Goal: Task Accomplishment & Management: Manage account settings

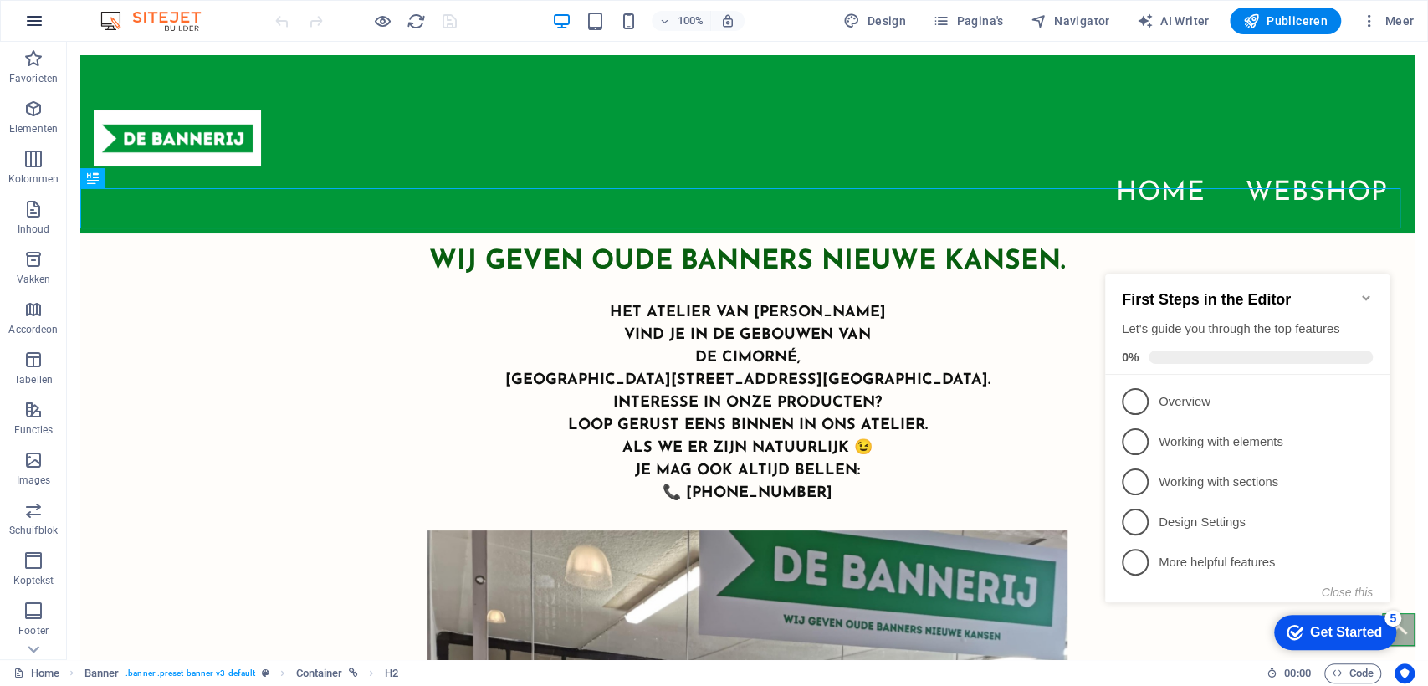
click at [34, 26] on icon "button" at bounding box center [34, 21] width 20 height 20
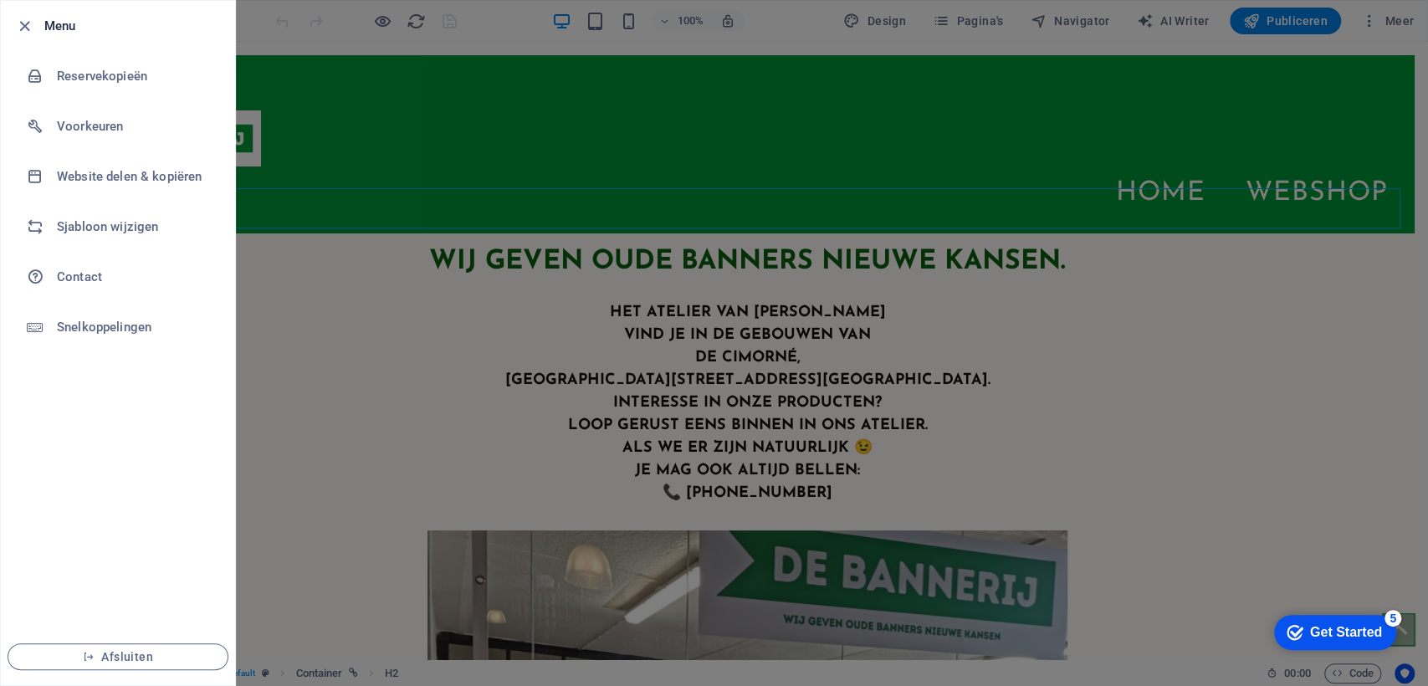
click at [34, 26] on div at bounding box center [29, 26] width 30 height 20
click at [25, 28] on icon "button" at bounding box center [24, 26] width 19 height 19
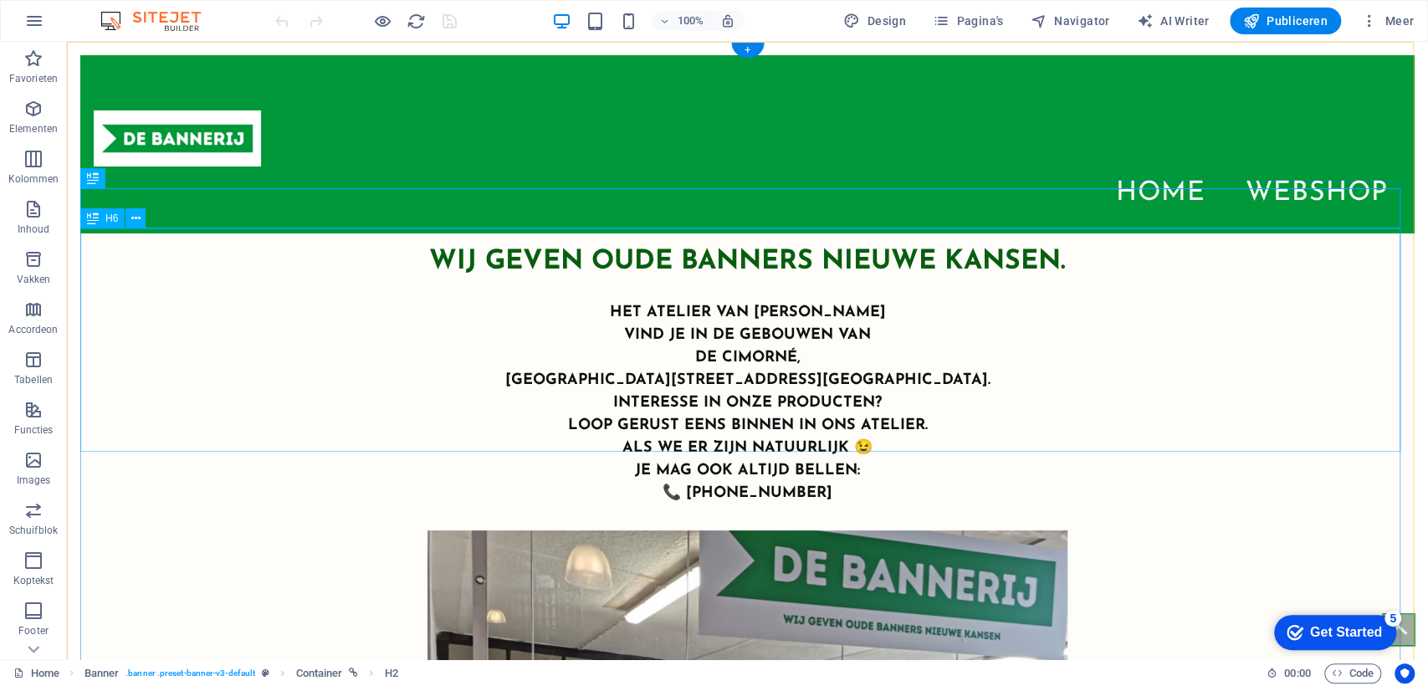
click at [372, 284] on div "​​​​​ Het atelier van [PERSON_NAME] vind je in de gebouwen van [GEOGRAPHIC_DATA…" at bounding box center [747, 393] width 1334 height 223
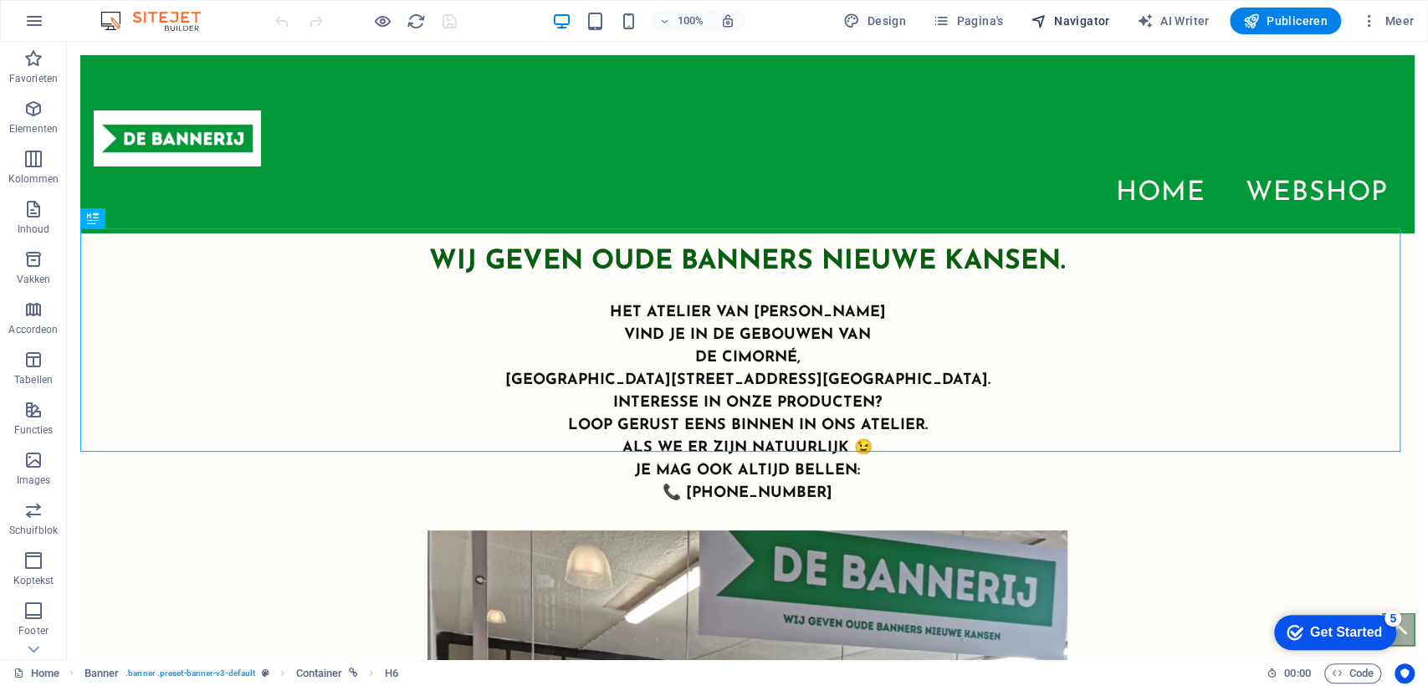
click at [1070, 18] on span "Navigator" at bounding box center [1070, 21] width 79 height 17
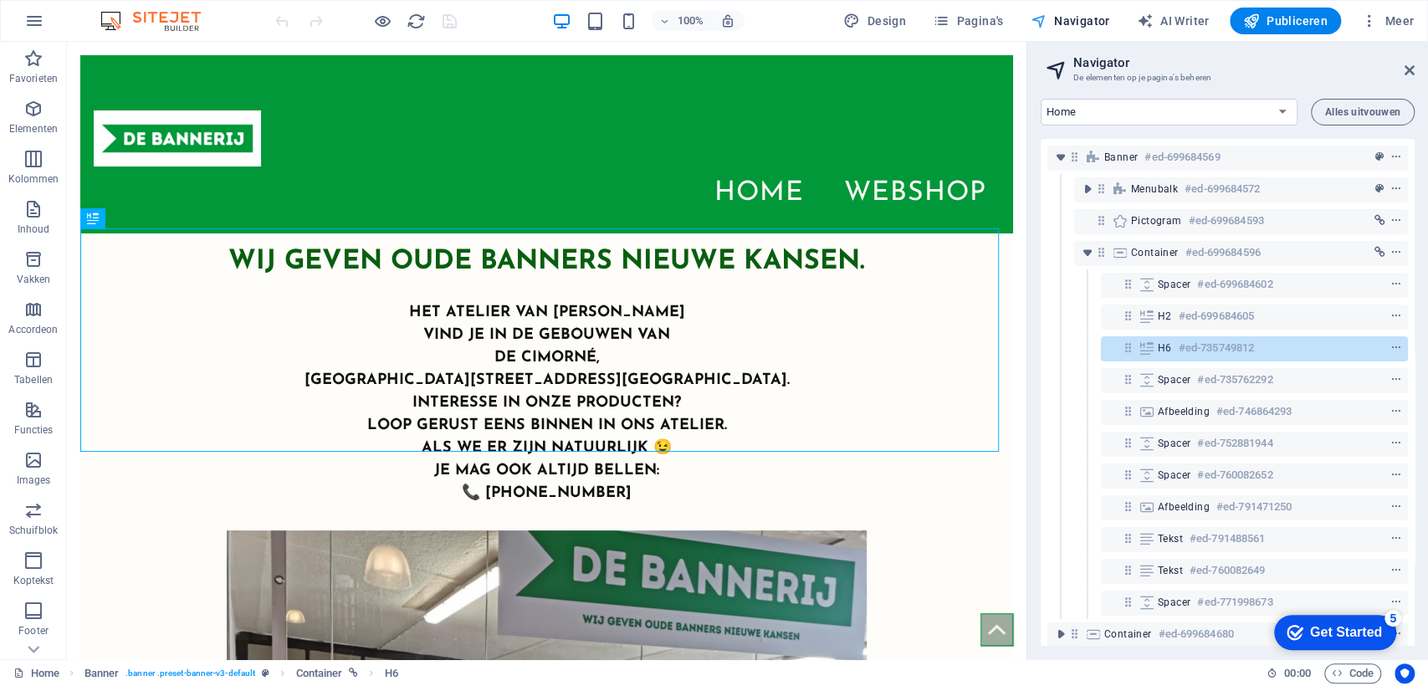
click at [1070, 18] on span "Navigator" at bounding box center [1070, 21] width 79 height 17
click at [1397, 21] on span "Meer" at bounding box center [1387, 21] width 53 height 17
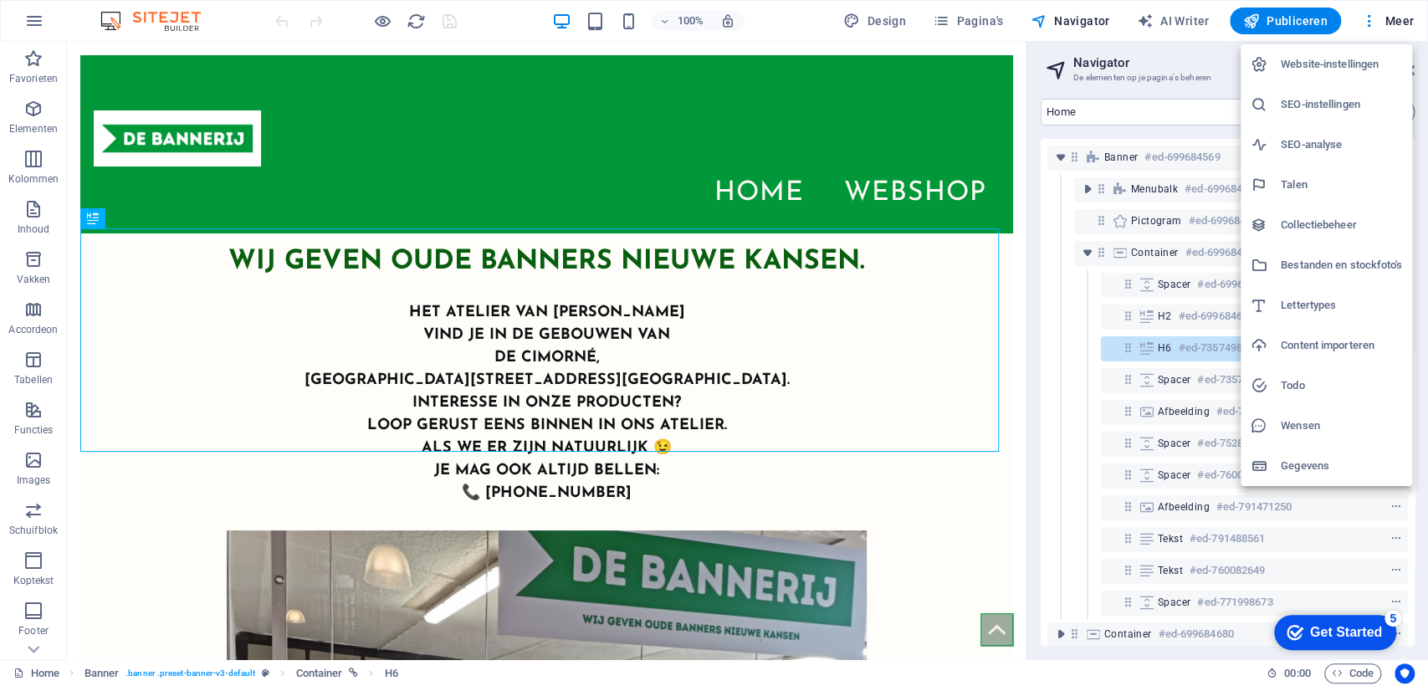
click at [1349, 59] on h6 "Website-instellingen" at bounding box center [1341, 64] width 121 height 20
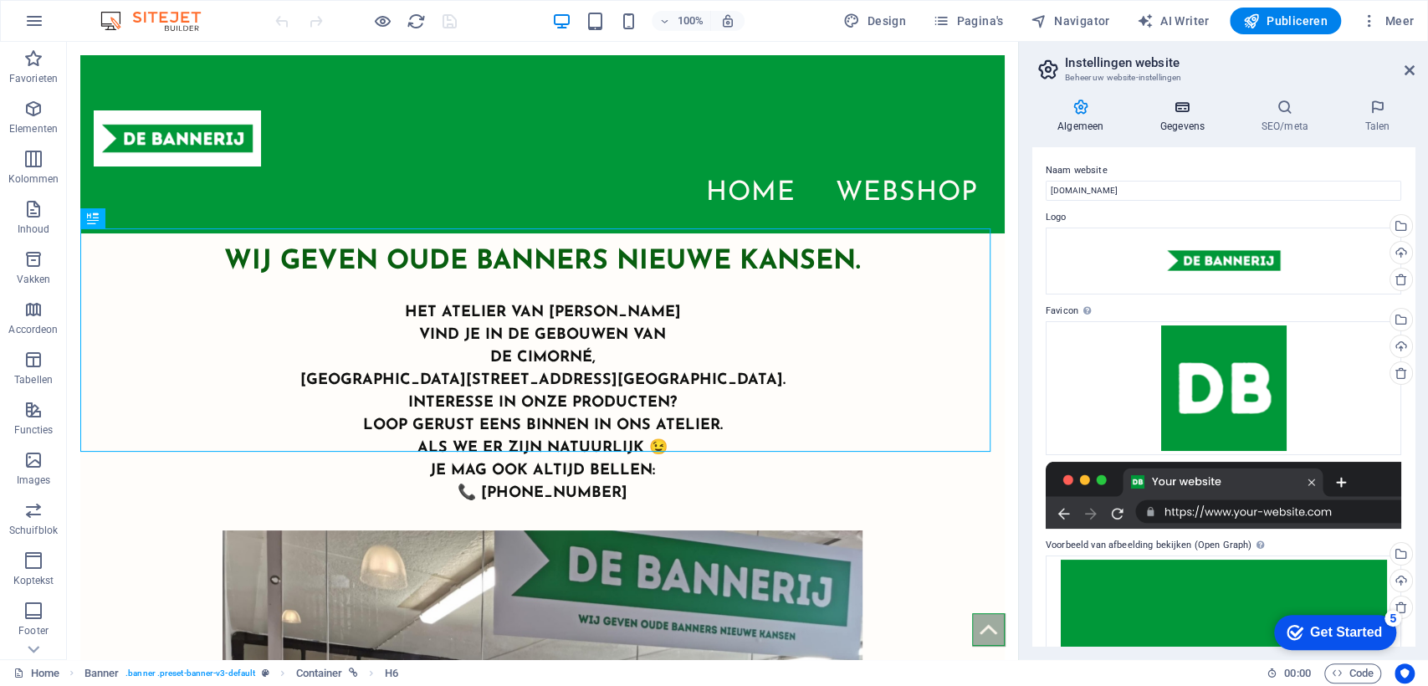
click at [1178, 114] on icon at bounding box center [1182, 107] width 95 height 17
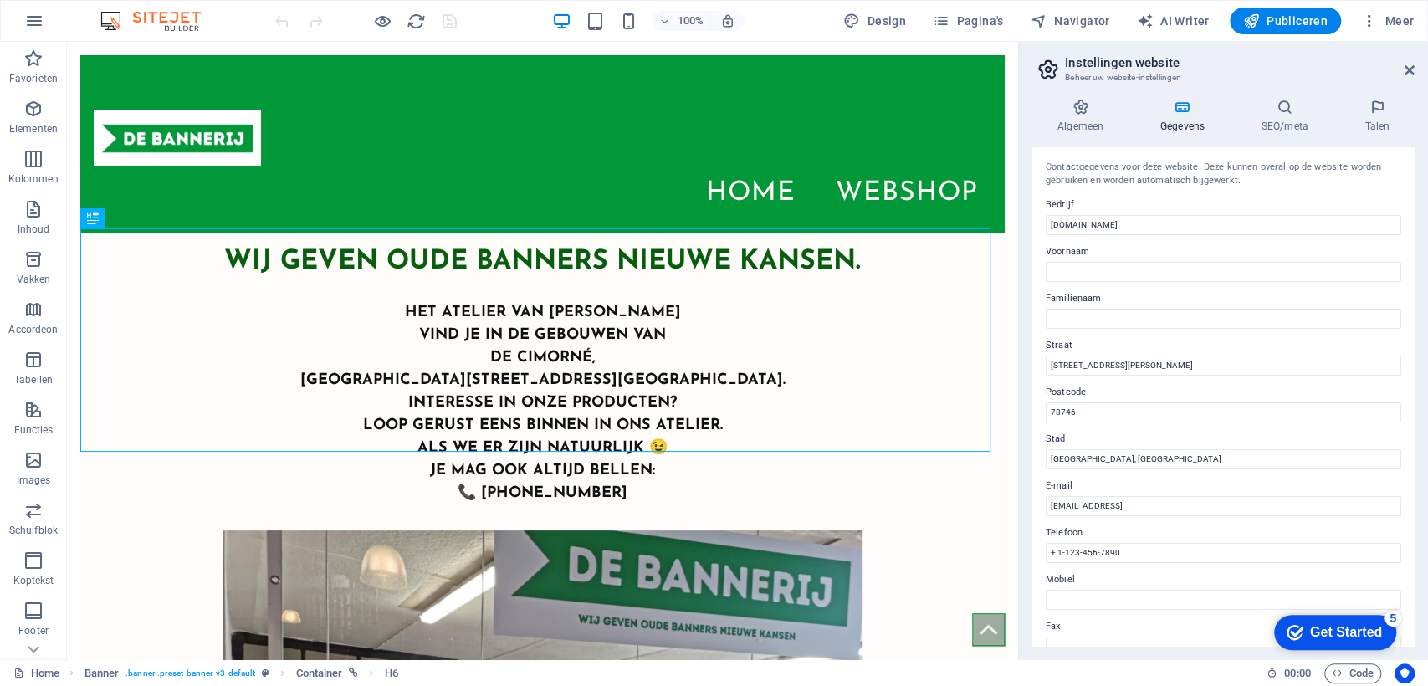
drag, startPoint x: 1414, startPoint y: 211, endPoint x: 1426, endPoint y: 302, distance: 92.0
click at [1426, 302] on div "Algemeen Gegevens SEO/meta Talen Naam website [DOMAIN_NAME] Logo Sleep bestande…" at bounding box center [1223, 372] width 409 height 574
click at [1295, 104] on icon at bounding box center [1284, 107] width 97 height 17
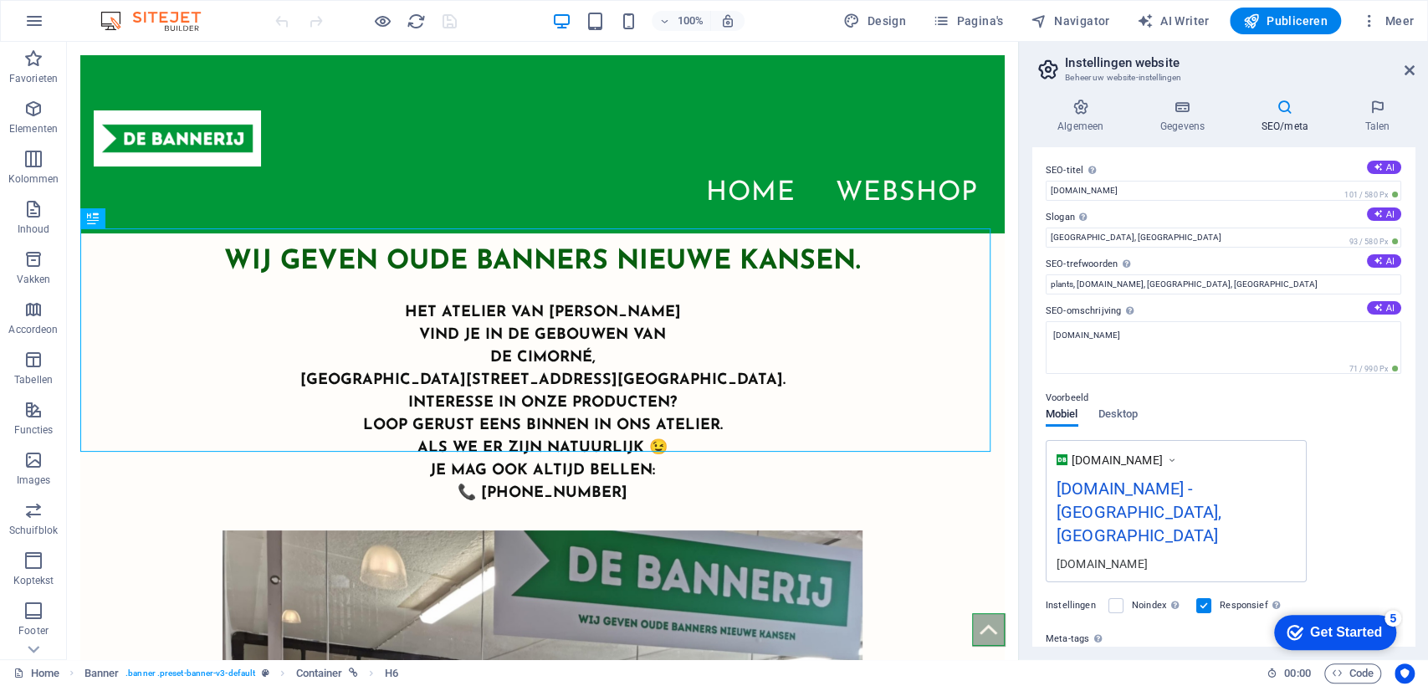
click at [1233, 489] on div "[DOMAIN_NAME] - [GEOGRAPHIC_DATA], [GEOGRAPHIC_DATA]" at bounding box center [1176, 515] width 239 height 79
click at [1225, 484] on div "[DOMAIN_NAME] - [GEOGRAPHIC_DATA], [GEOGRAPHIC_DATA]" at bounding box center [1176, 515] width 239 height 79
click at [1174, 491] on div "[DOMAIN_NAME] - [GEOGRAPHIC_DATA], [GEOGRAPHIC_DATA]" at bounding box center [1176, 515] width 239 height 79
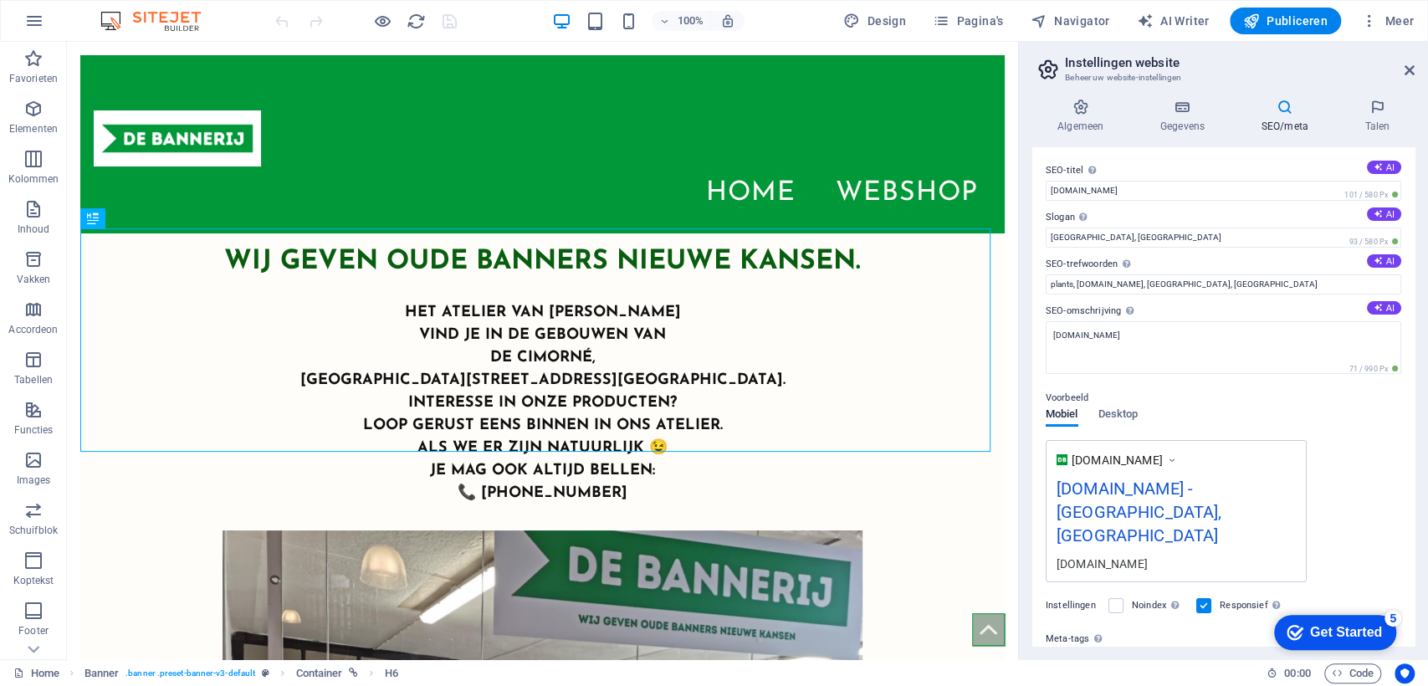
click at [1174, 490] on div "[DOMAIN_NAME] - [GEOGRAPHIC_DATA], [GEOGRAPHIC_DATA]" at bounding box center [1176, 515] width 239 height 79
click at [1174, 283] on input "plants, [DOMAIN_NAME], [GEOGRAPHIC_DATA], [GEOGRAPHIC_DATA]" at bounding box center [1224, 284] width 356 height 20
type input "plants, [DOMAIN_NAME]"
click at [1331, 443] on div "[DOMAIN_NAME] [DOMAIN_NAME] - [GEOGRAPHIC_DATA], [GEOGRAPHIC_DATA] [DOMAIN_NAME]" at bounding box center [1224, 511] width 356 height 142
click at [1128, 417] on span "Desktop" at bounding box center [1118, 415] width 40 height 23
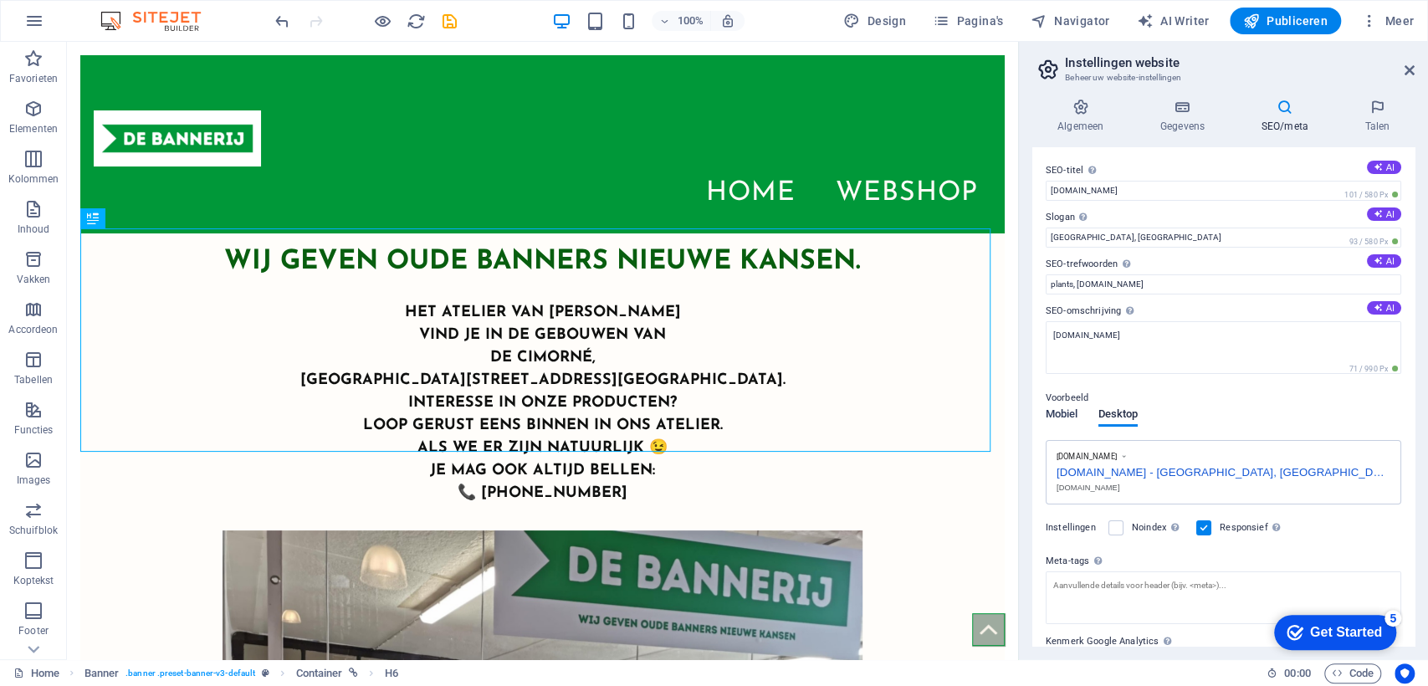
click at [1069, 411] on span "Mobiel" at bounding box center [1062, 415] width 33 height 23
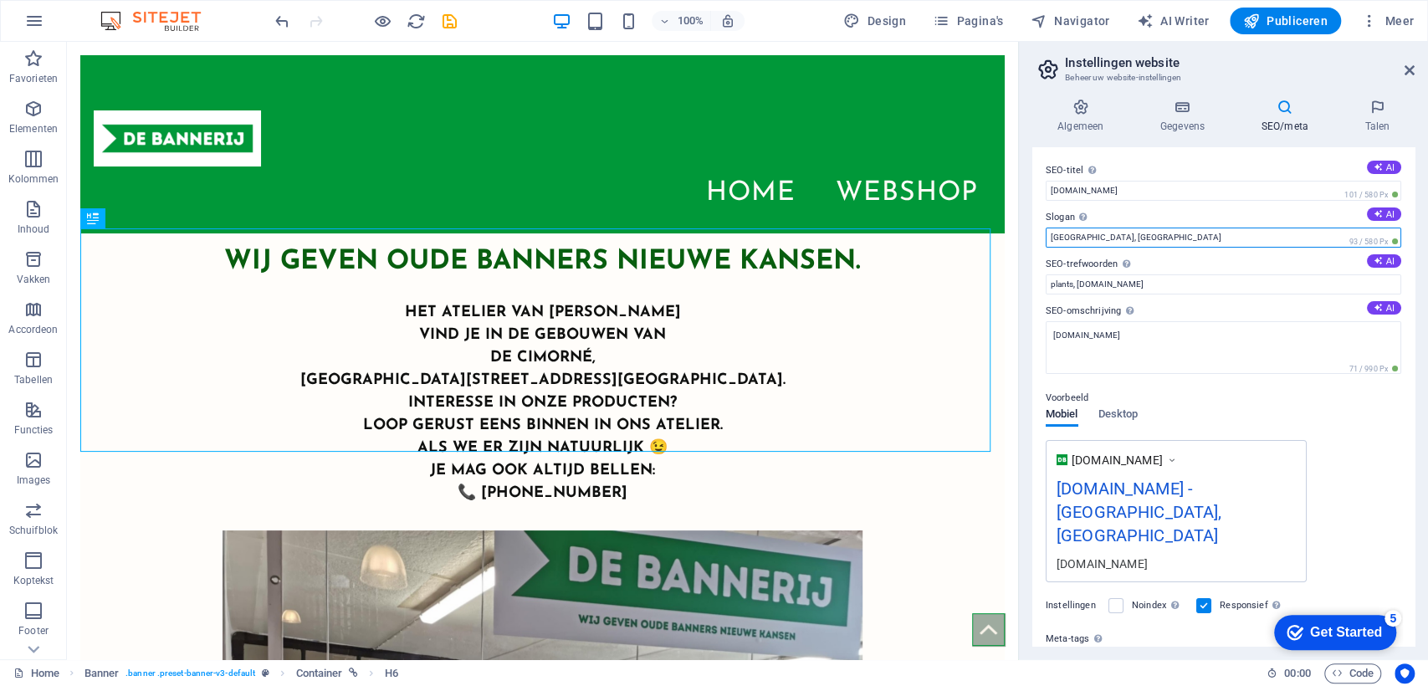
drag, startPoint x: 1095, startPoint y: 234, endPoint x: 1043, endPoint y: 236, distance: 51.9
click at [1043, 236] on div "SEO-titel De titel van uw website - kies een titel die opvalt in de zoekresulta…" at bounding box center [1223, 396] width 382 height 499
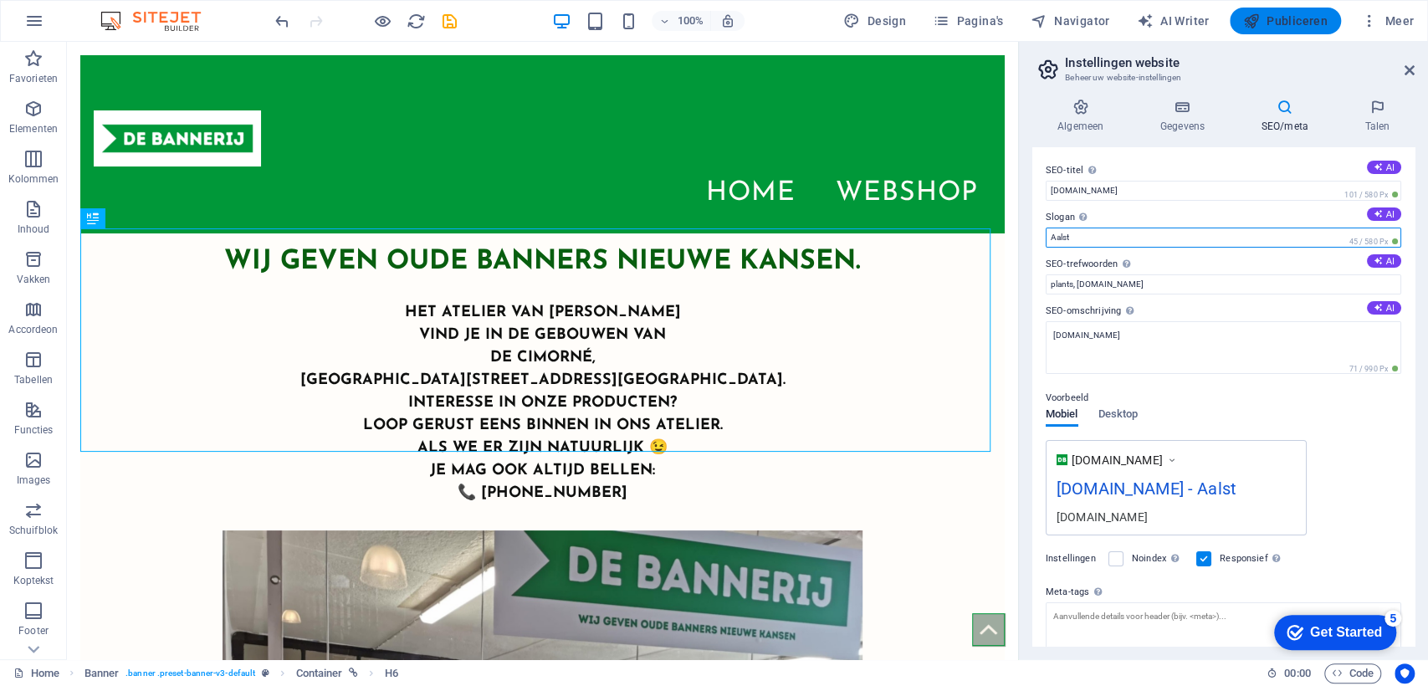
type input "Aalst"
click at [1300, 22] on span "Publiceren" at bounding box center [1285, 21] width 84 height 17
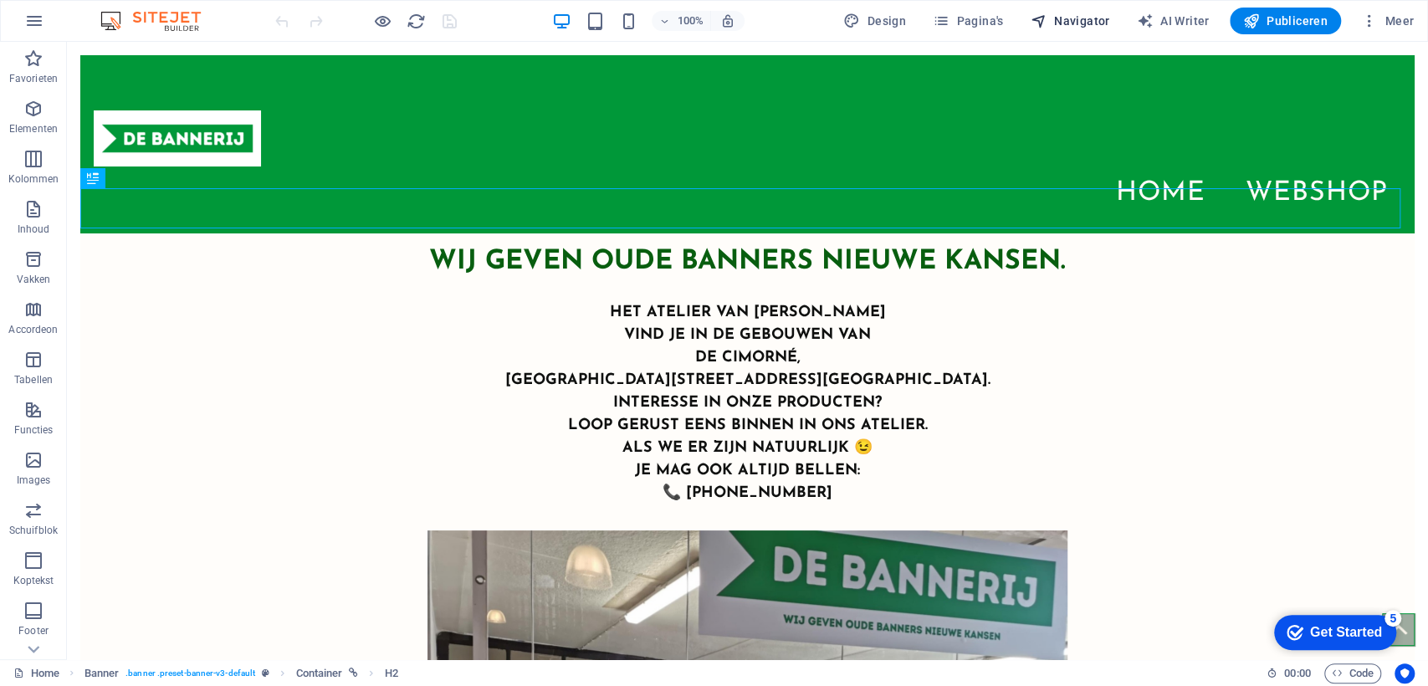
click at [1097, 20] on span "Navigator" at bounding box center [1070, 21] width 79 height 17
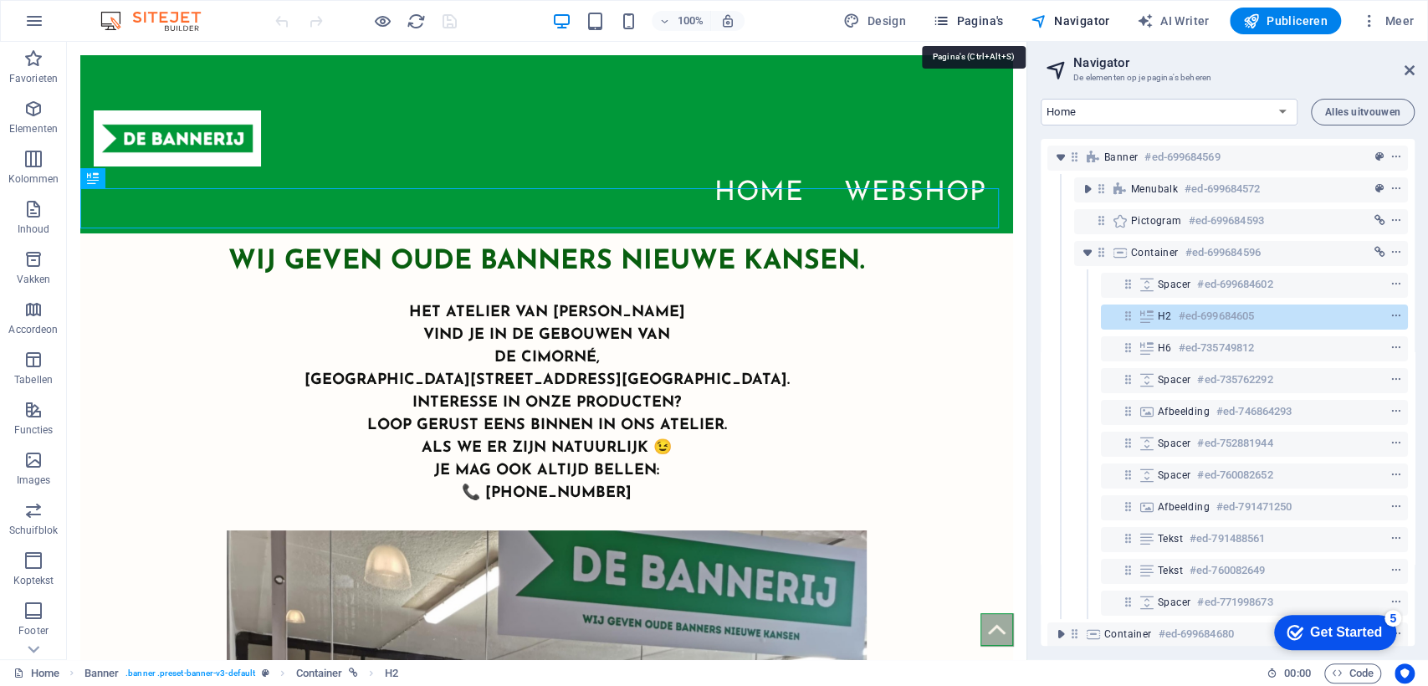
click at [1001, 23] on span "Pagina's" at bounding box center [968, 21] width 71 height 17
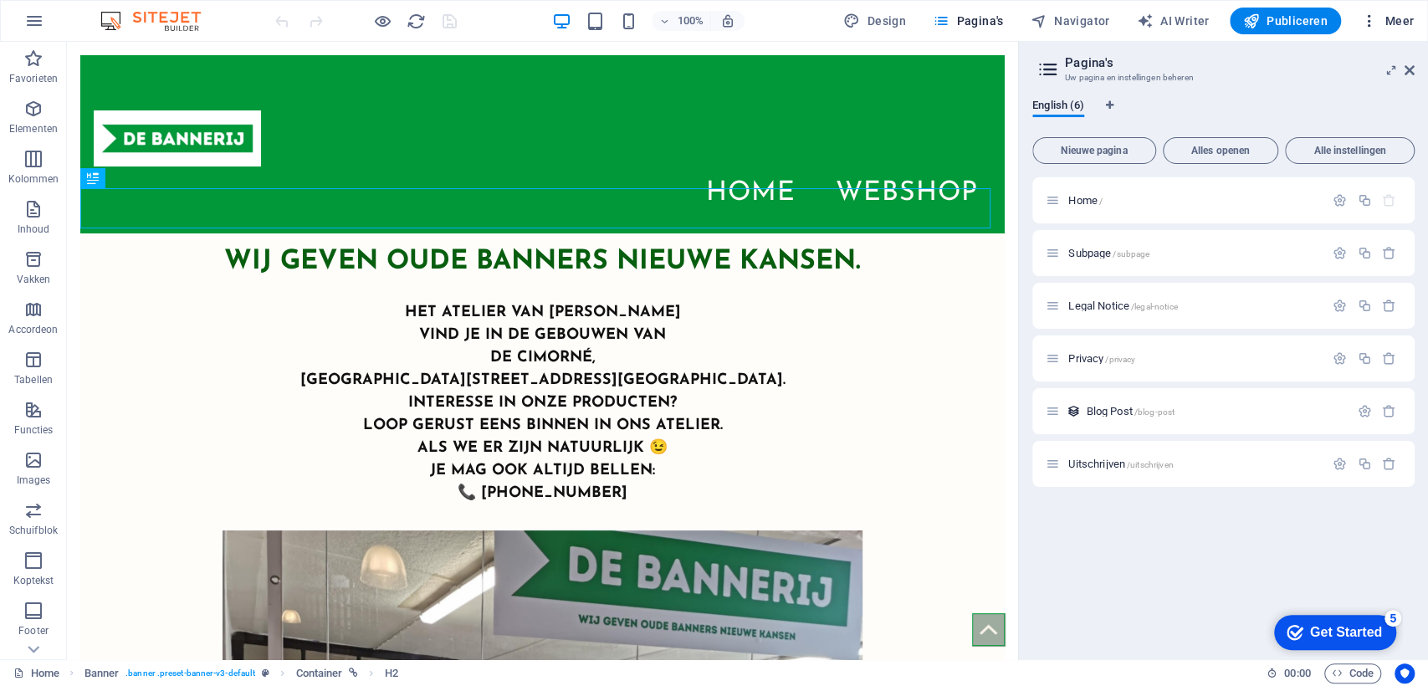
click at [1394, 23] on span "Meer" at bounding box center [1387, 21] width 53 height 17
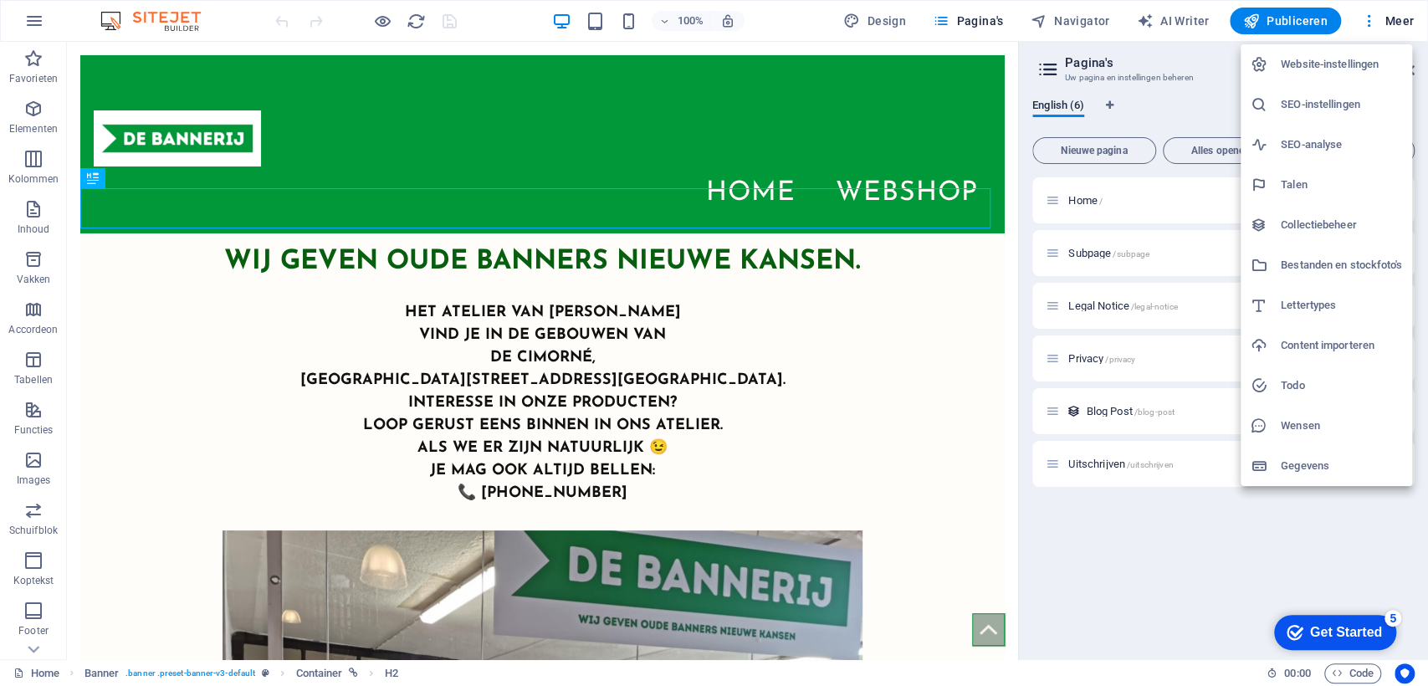
click at [1346, 104] on h6 "SEO-instellingen" at bounding box center [1341, 105] width 121 height 20
